Goal: Information Seeking & Learning: Understand process/instructions

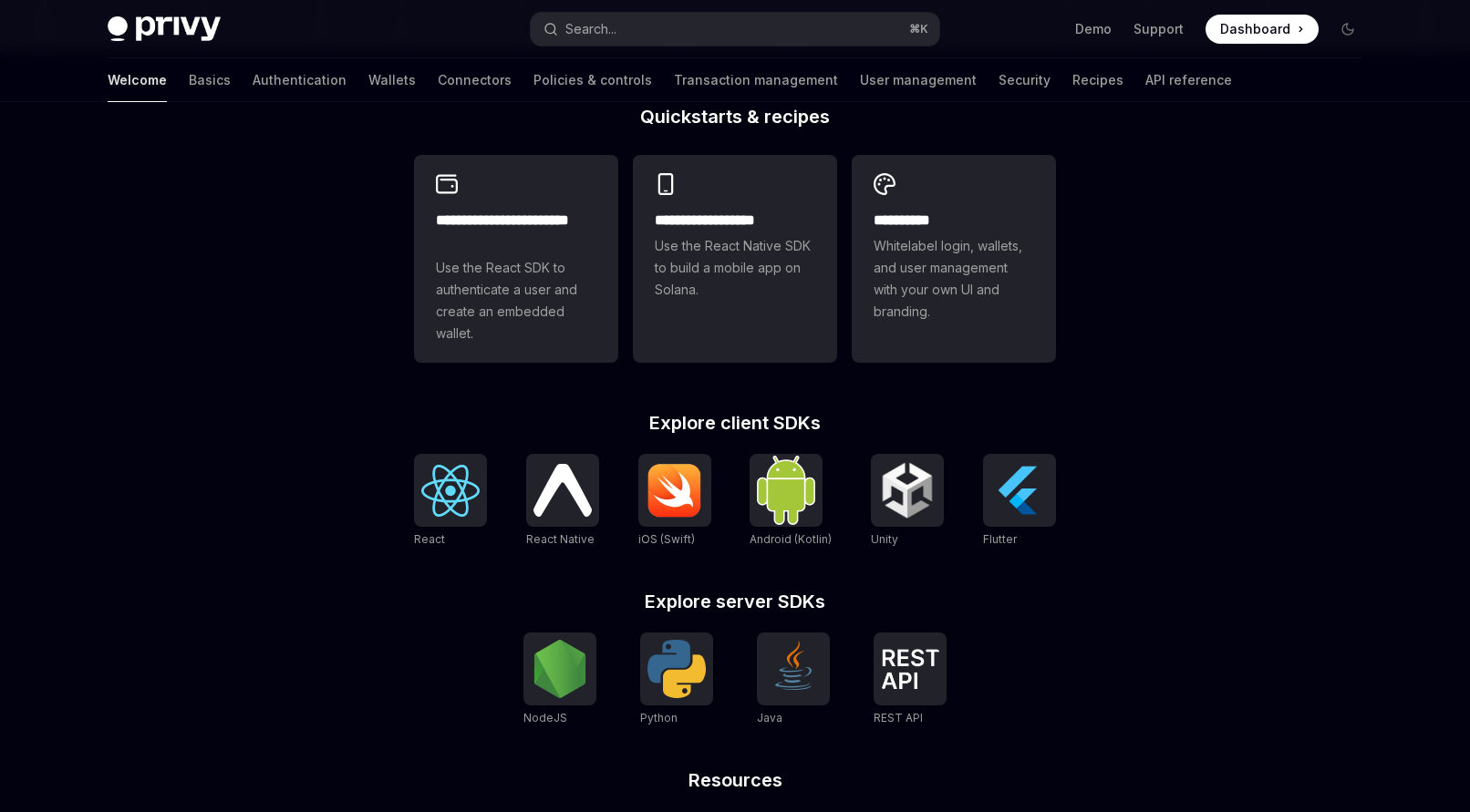
scroll to position [463, 0]
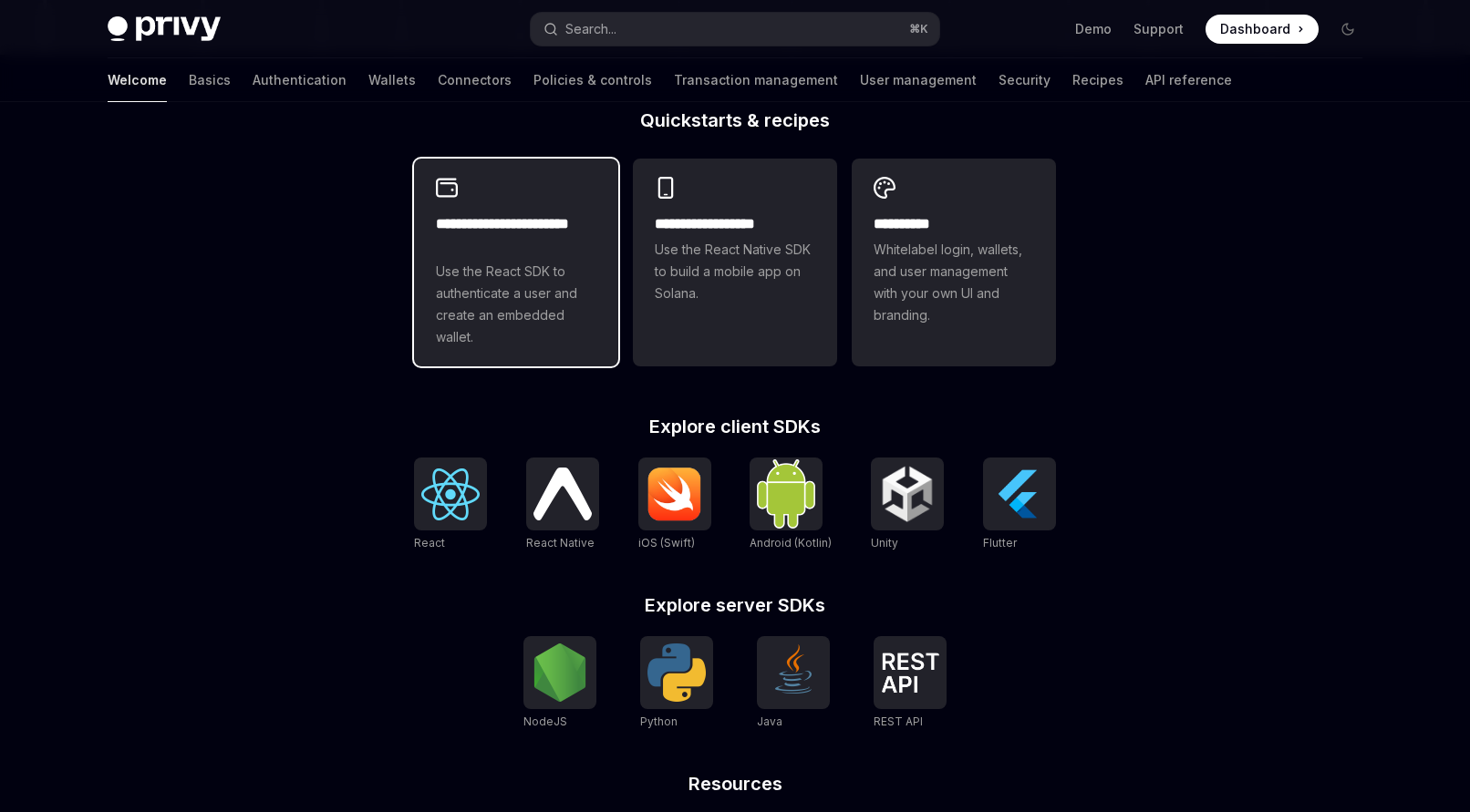
click at [453, 327] on span "Use the React SDK to authenticate a user and create an embedded wallet." at bounding box center [516, 305] width 161 height 87
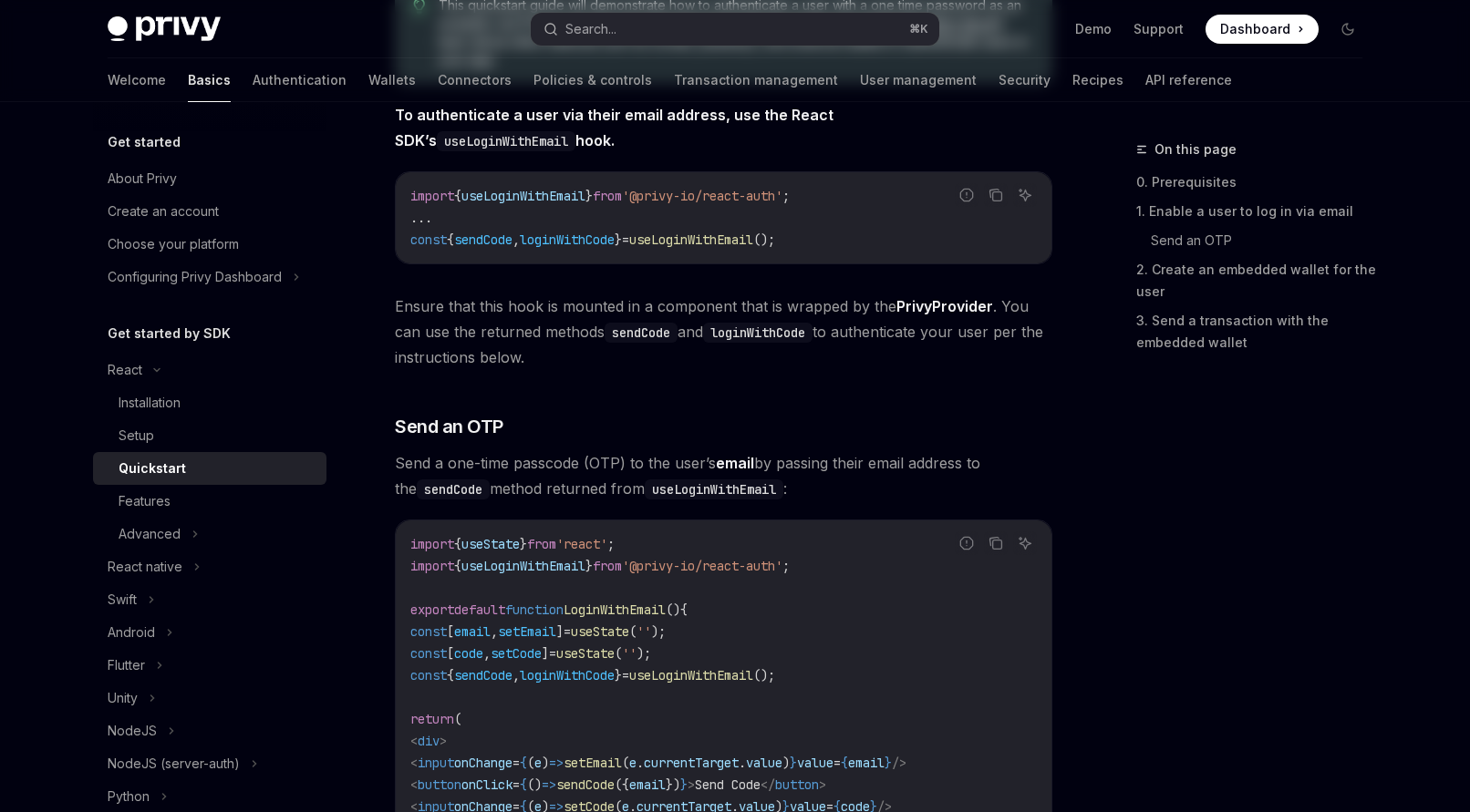
type textarea "*"
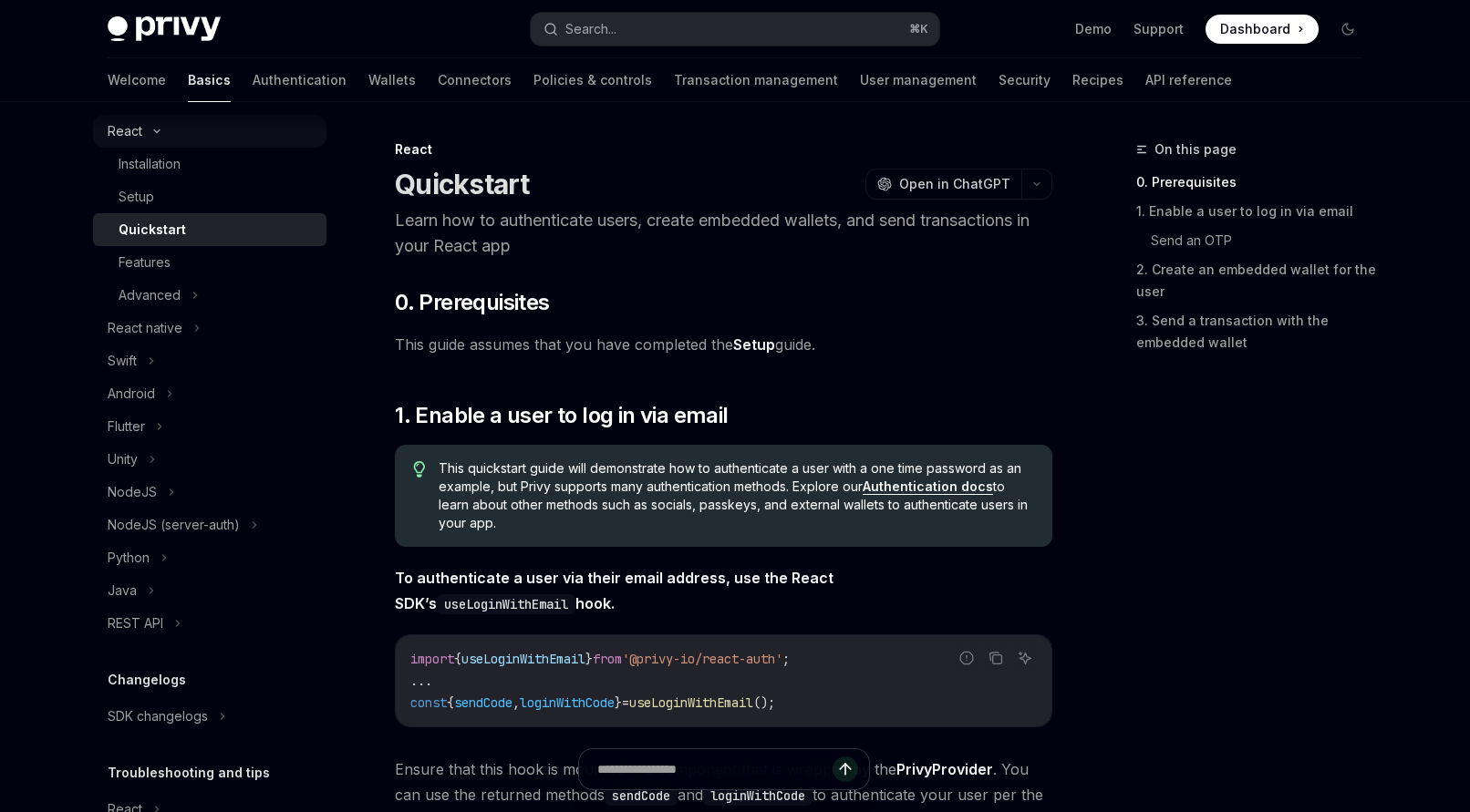
scroll to position [243, 0]
